Goal: Information Seeking & Learning: Compare options

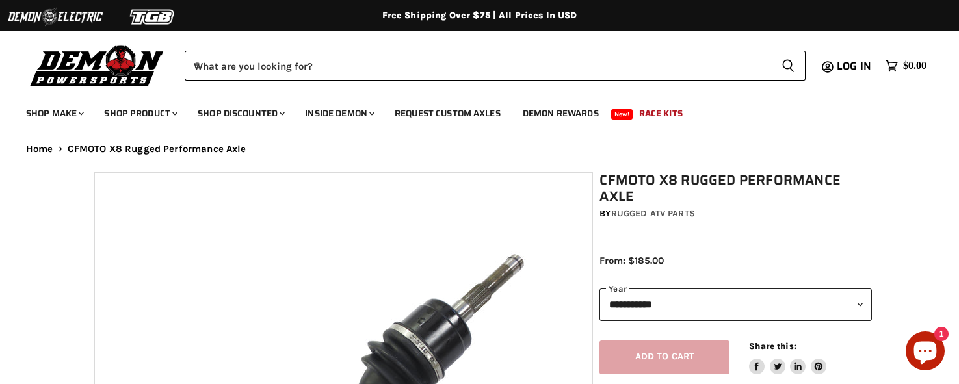
select select "******"
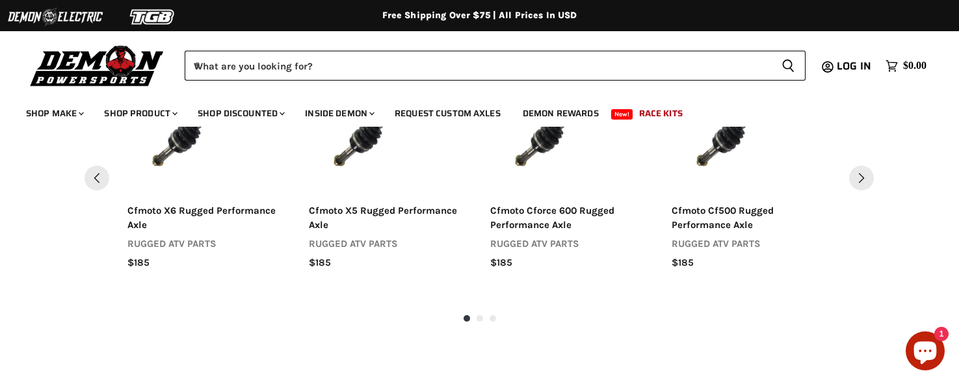
scroll to position [1330, 0]
